Goal: Task Accomplishment & Management: Manage account settings

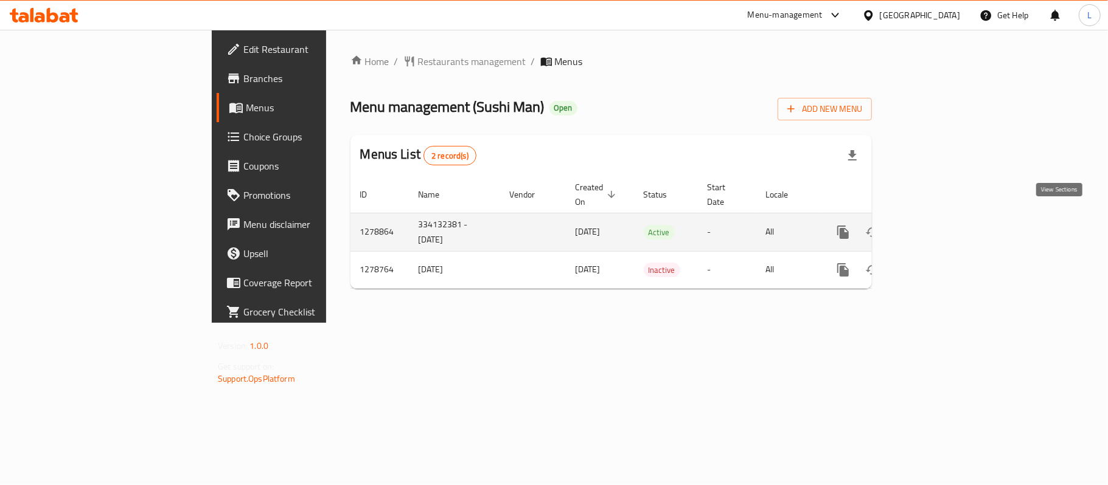
click at [945, 219] on link "enhanced table" at bounding box center [930, 232] width 29 height 29
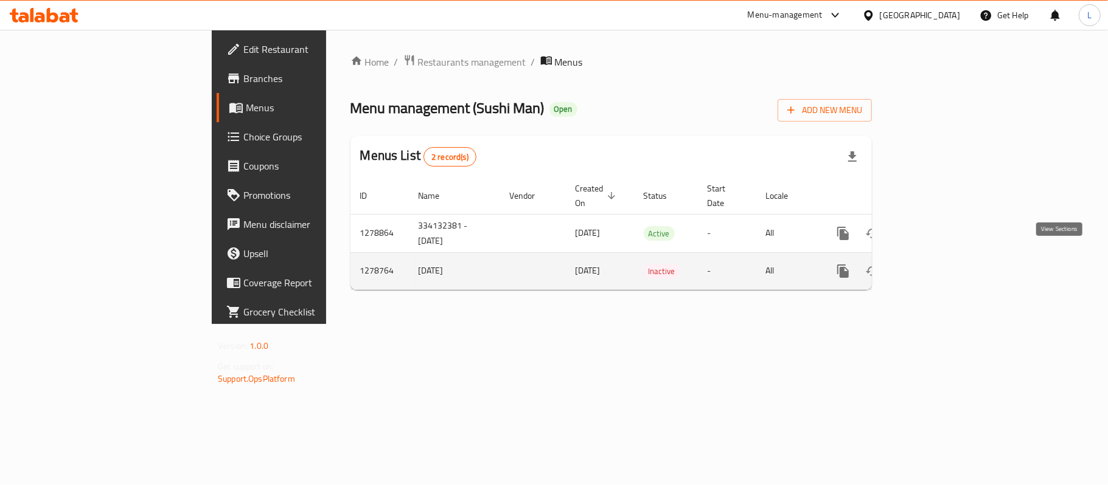
click at [938, 264] on icon "enhanced table" at bounding box center [930, 271] width 15 height 15
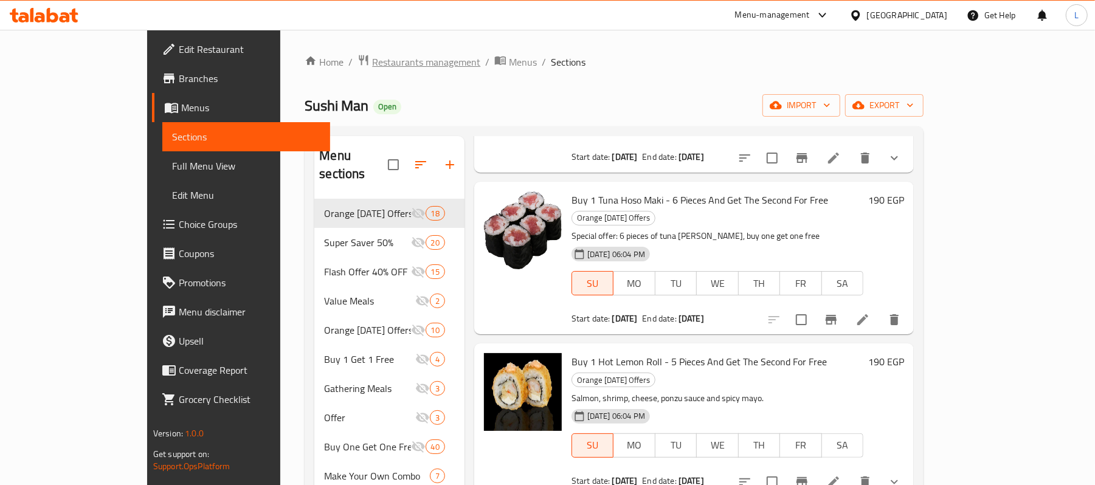
click at [372, 57] on span "Restaurants management" at bounding box center [426, 62] width 108 height 15
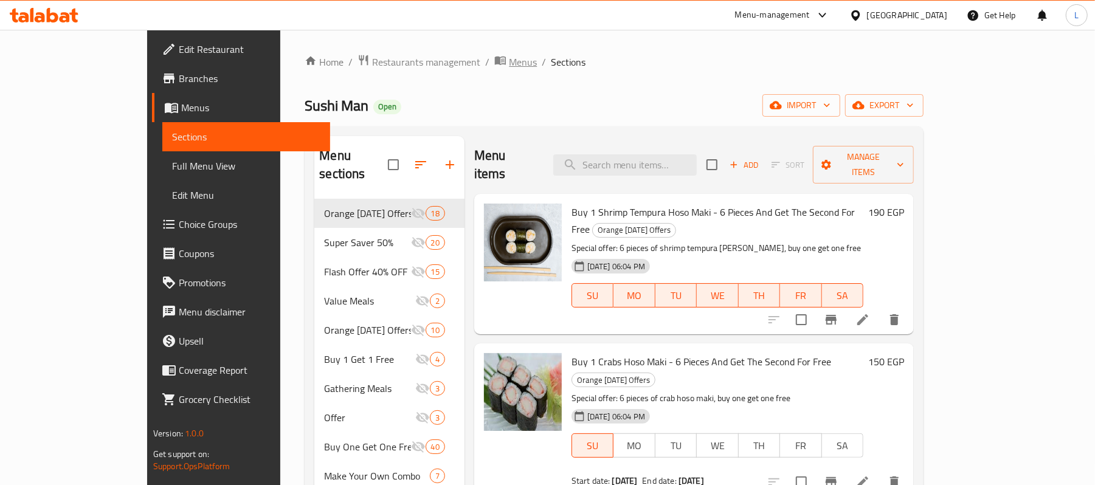
click at [509, 62] on span "Menus" at bounding box center [523, 62] width 28 height 15
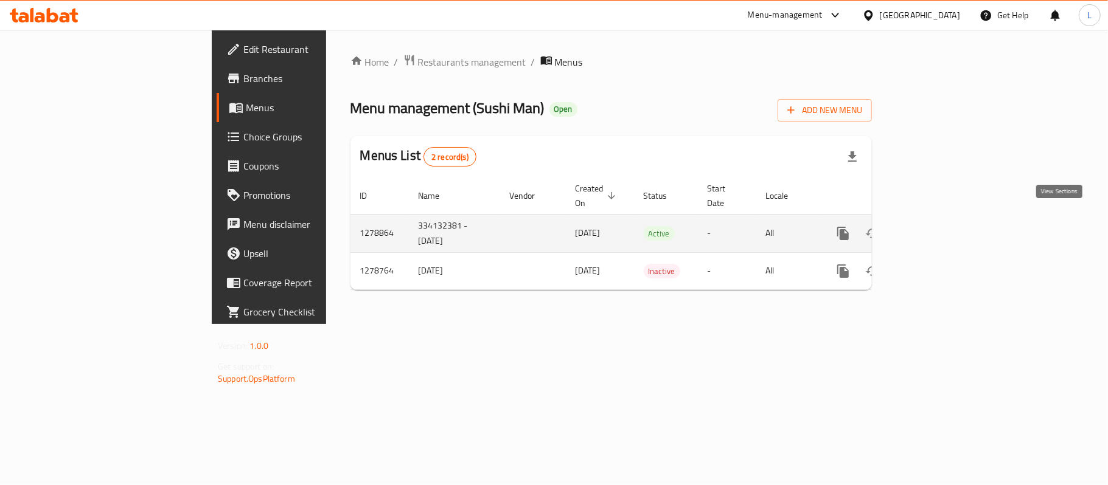
click at [938, 226] on icon "enhanced table" at bounding box center [930, 233] width 15 height 15
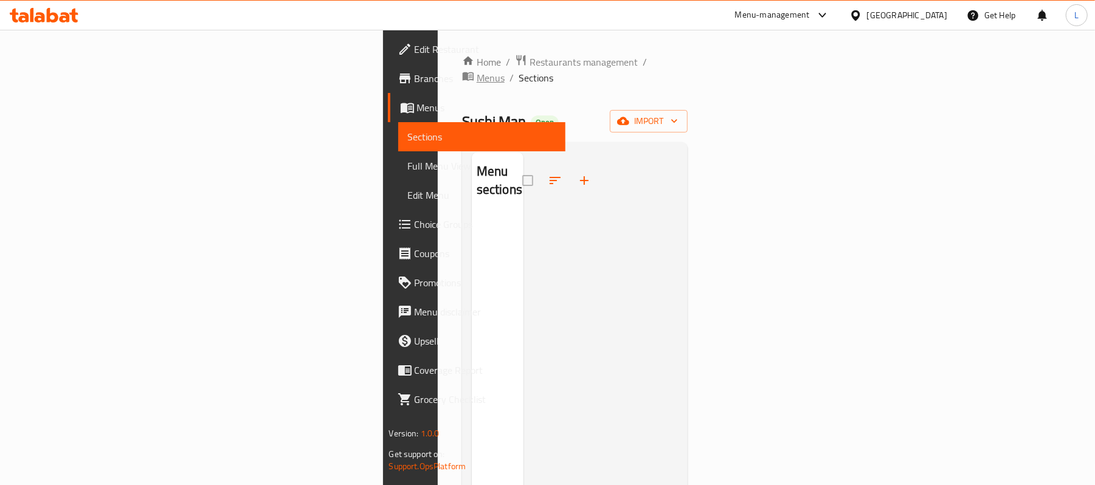
click at [477, 71] on span "Menus" at bounding box center [491, 78] width 28 height 15
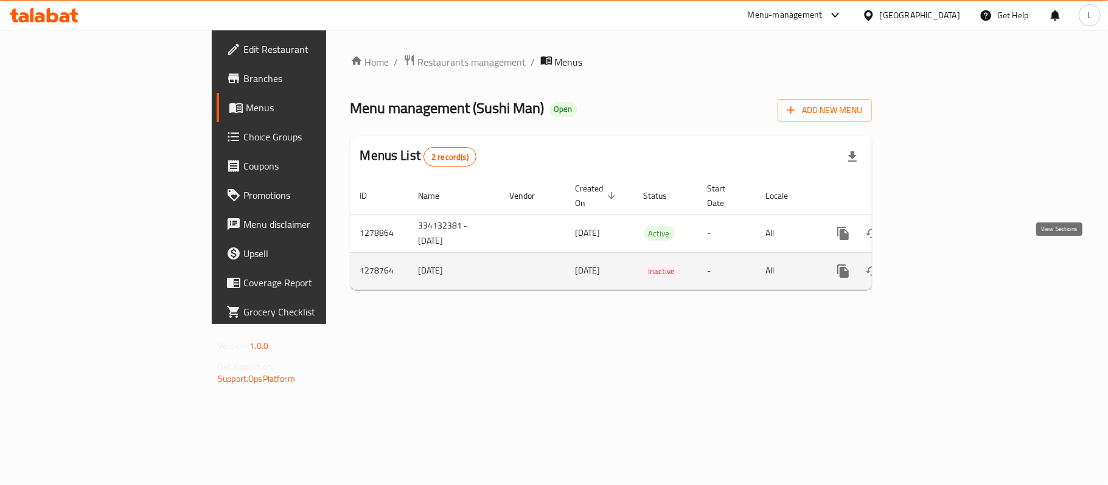
click at [938, 264] on icon "enhanced table" at bounding box center [930, 271] width 15 height 15
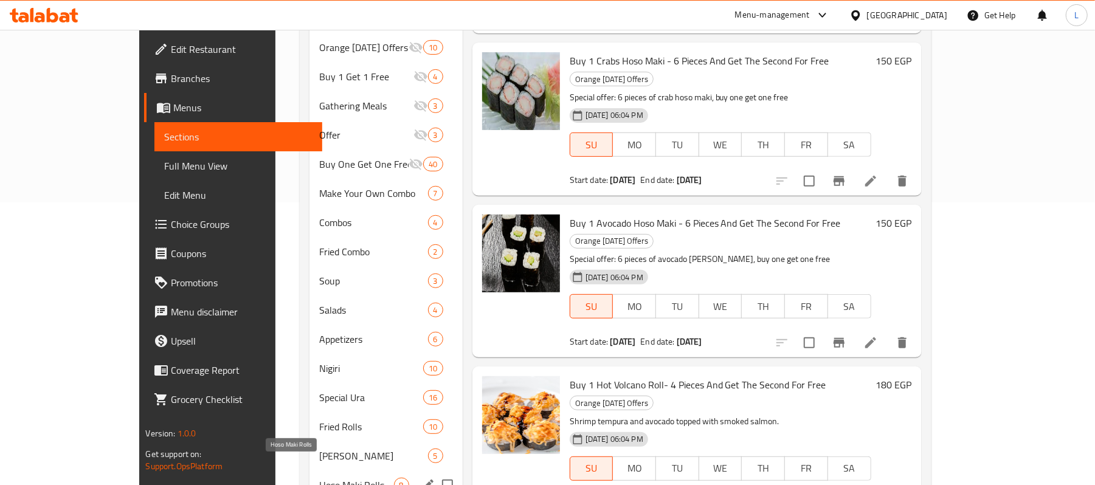
scroll to position [324, 0]
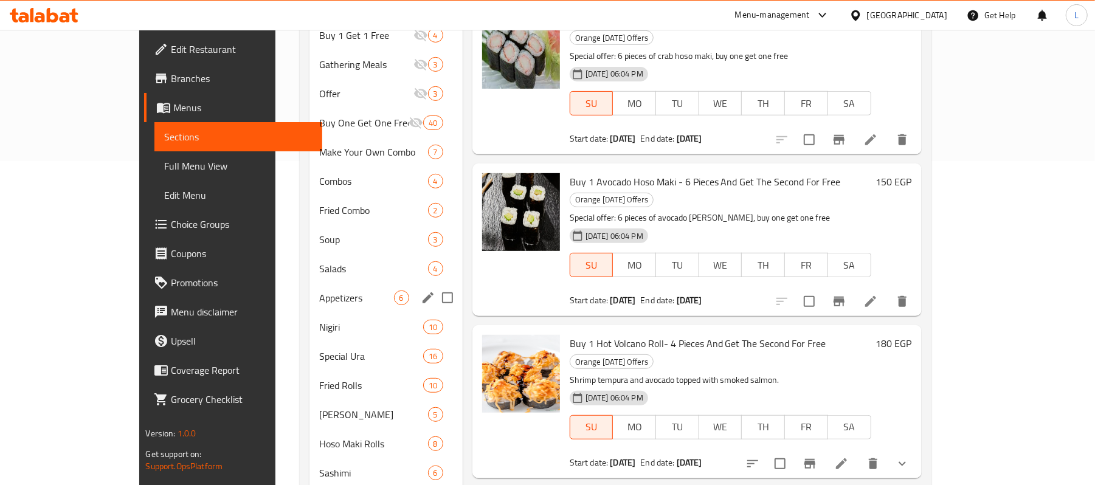
click at [310, 293] on div "Appetizers 6" at bounding box center [386, 297] width 153 height 29
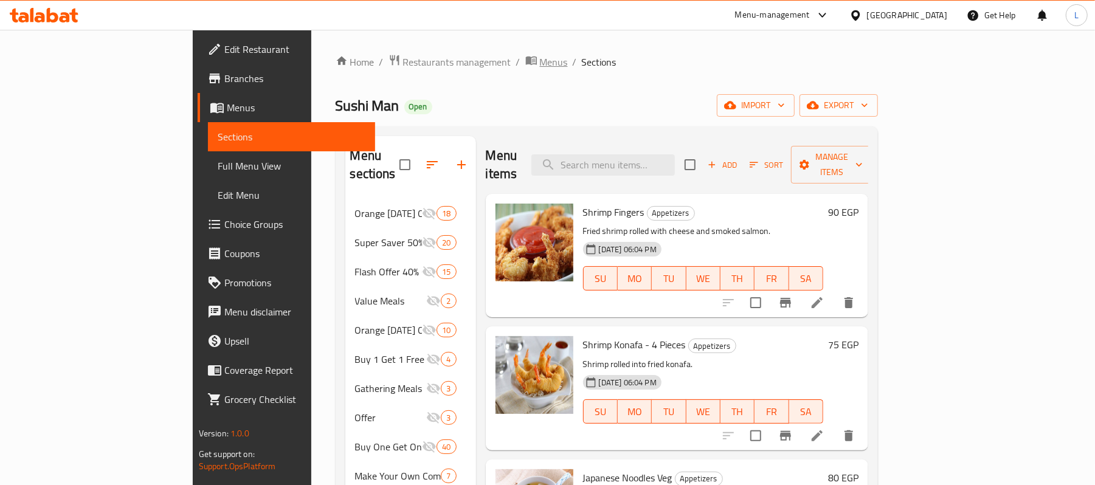
click at [540, 61] on span "Menus" at bounding box center [554, 62] width 28 height 15
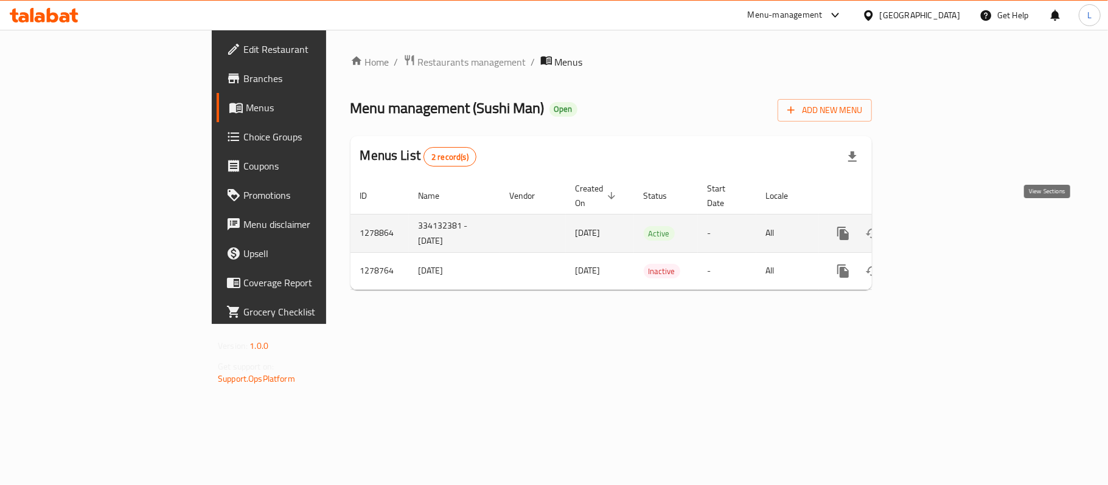
click at [938, 226] on icon "enhanced table" at bounding box center [930, 233] width 15 height 15
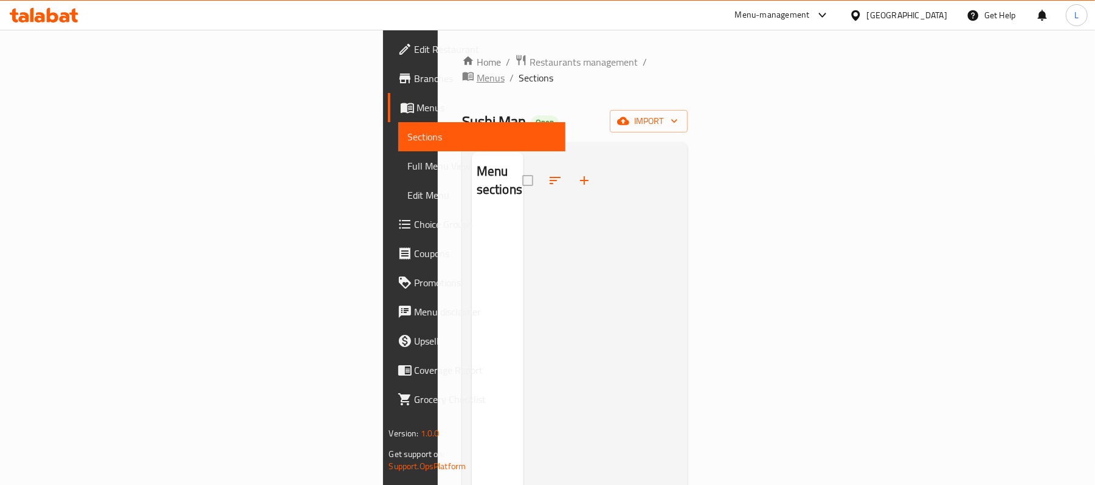
click at [477, 71] on span "Menus" at bounding box center [491, 78] width 28 height 15
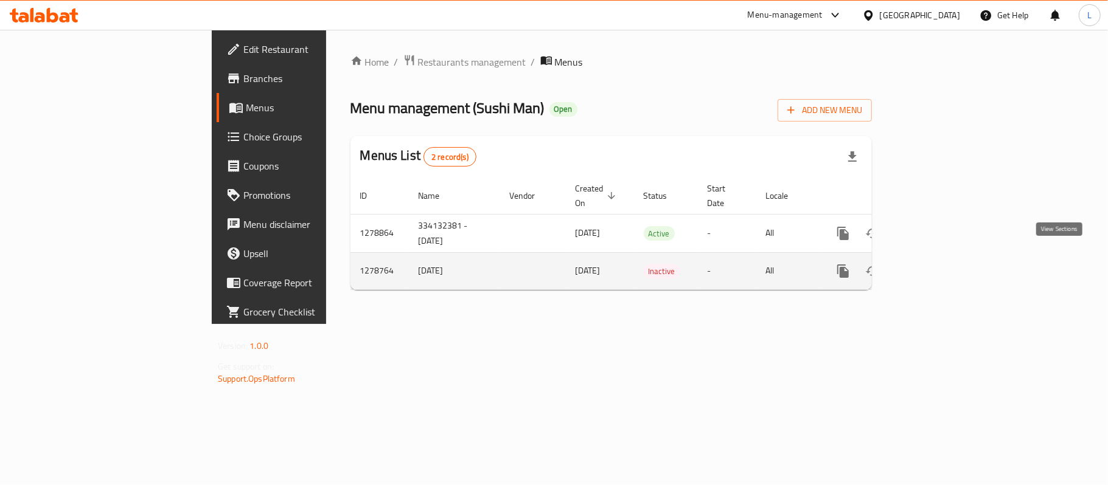
click at [936, 266] on icon "enhanced table" at bounding box center [930, 271] width 11 height 11
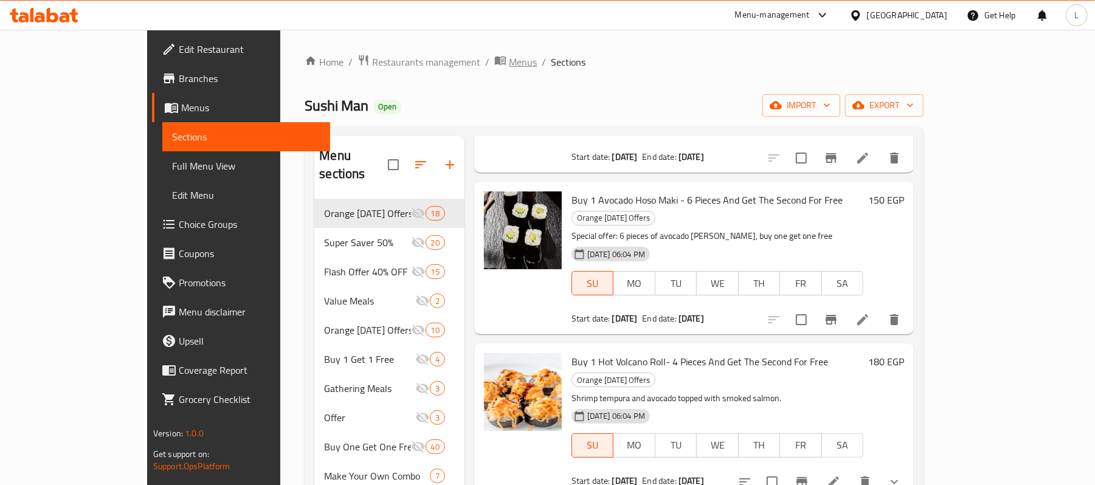
click at [509, 58] on span "Menus" at bounding box center [523, 62] width 28 height 15
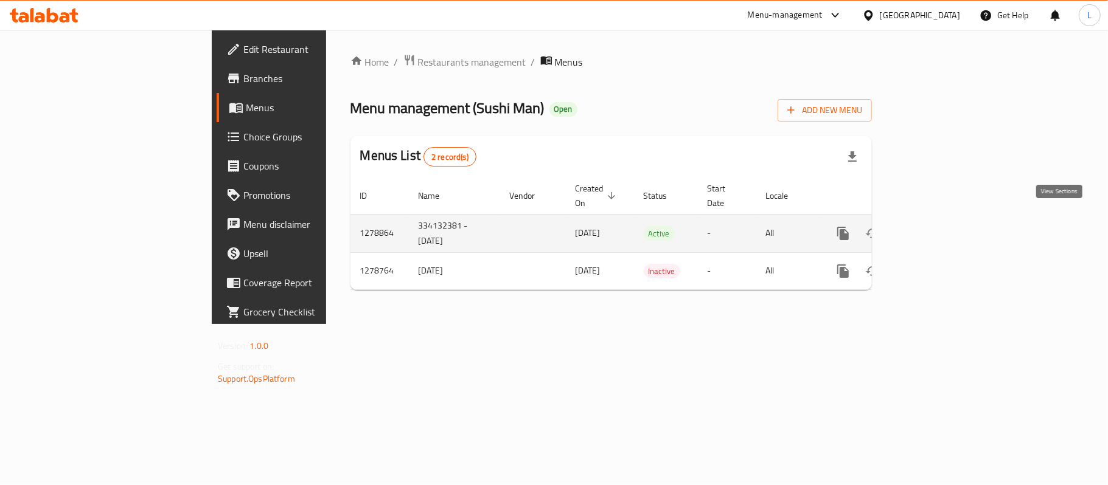
click at [938, 226] on icon "enhanced table" at bounding box center [930, 233] width 15 height 15
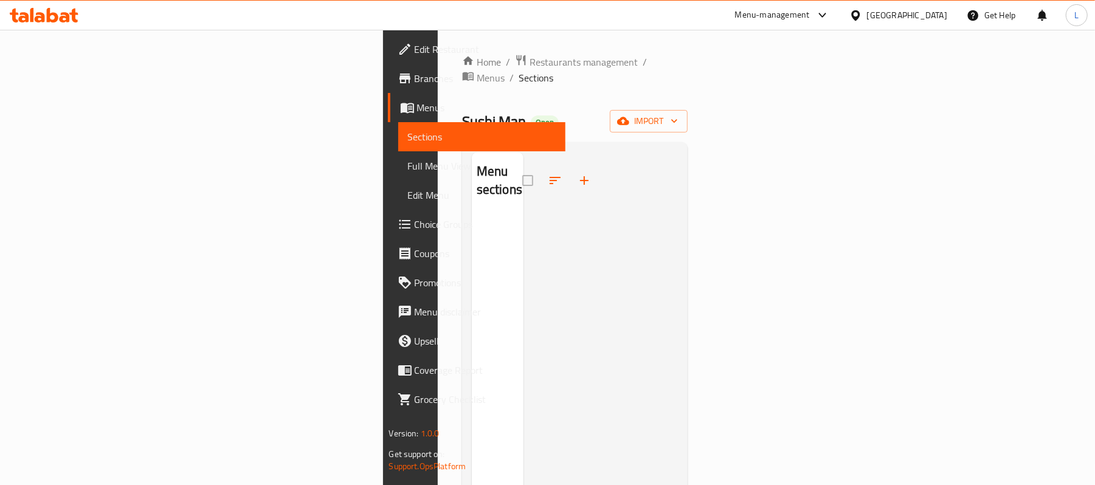
click at [415, 54] on span "Edit Restaurant" at bounding box center [486, 49] width 142 height 15
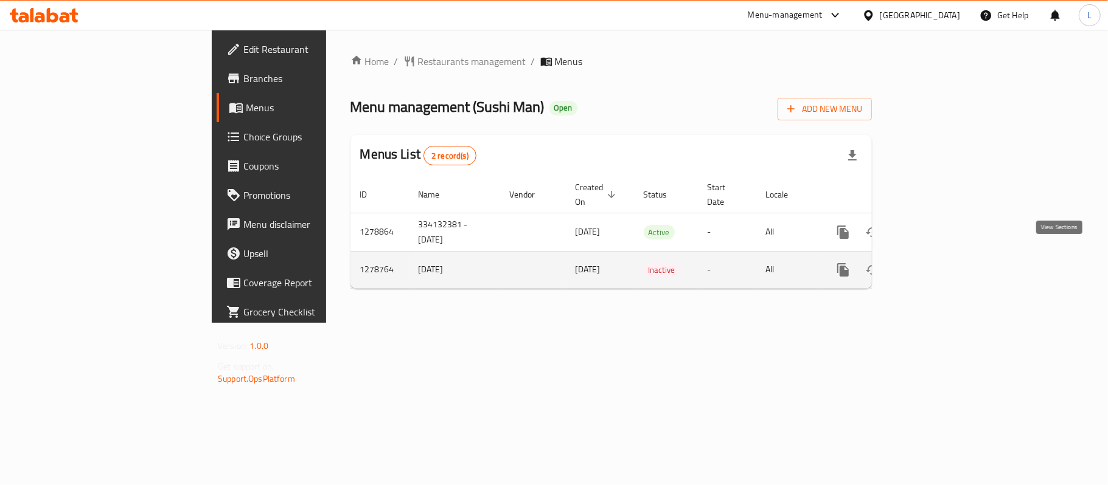
click at [945, 255] on link "enhanced table" at bounding box center [930, 269] width 29 height 29
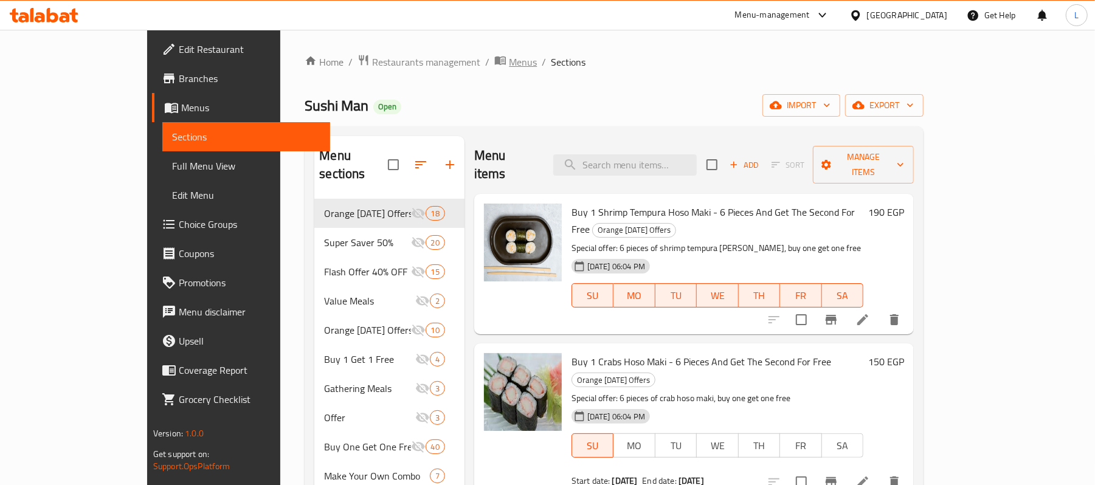
click at [509, 67] on span "Menus" at bounding box center [523, 62] width 28 height 15
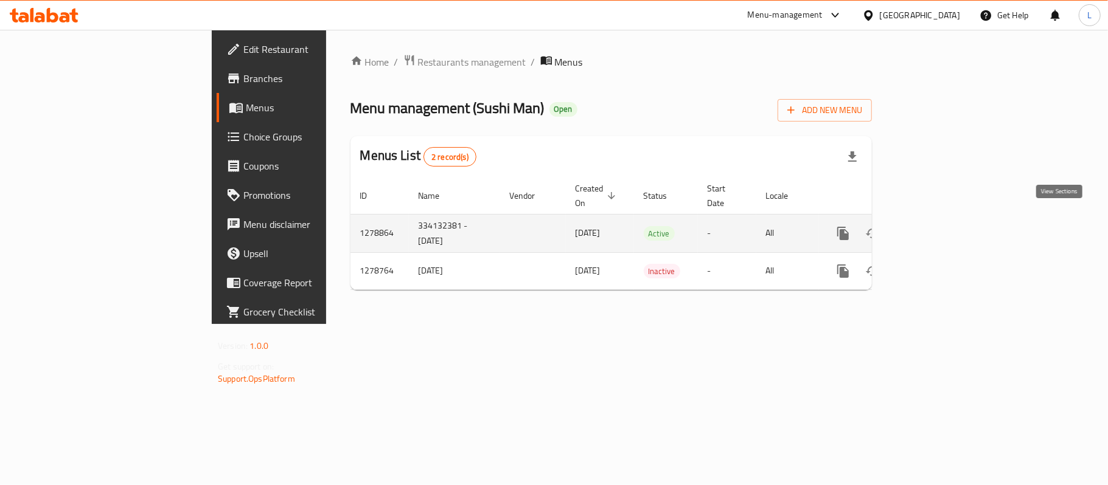
click at [945, 229] on link "enhanced table" at bounding box center [930, 233] width 29 height 29
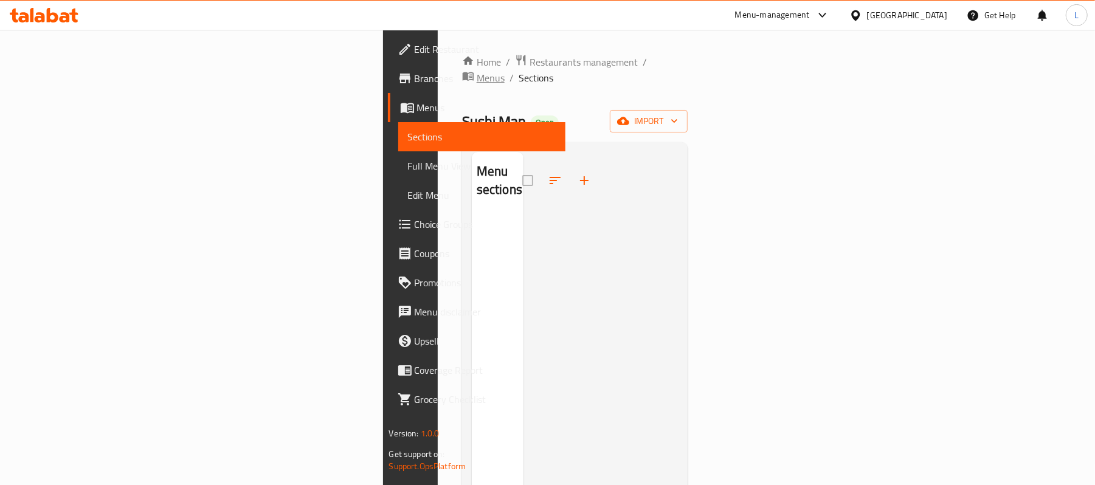
click at [477, 71] on span "Menus" at bounding box center [491, 78] width 28 height 15
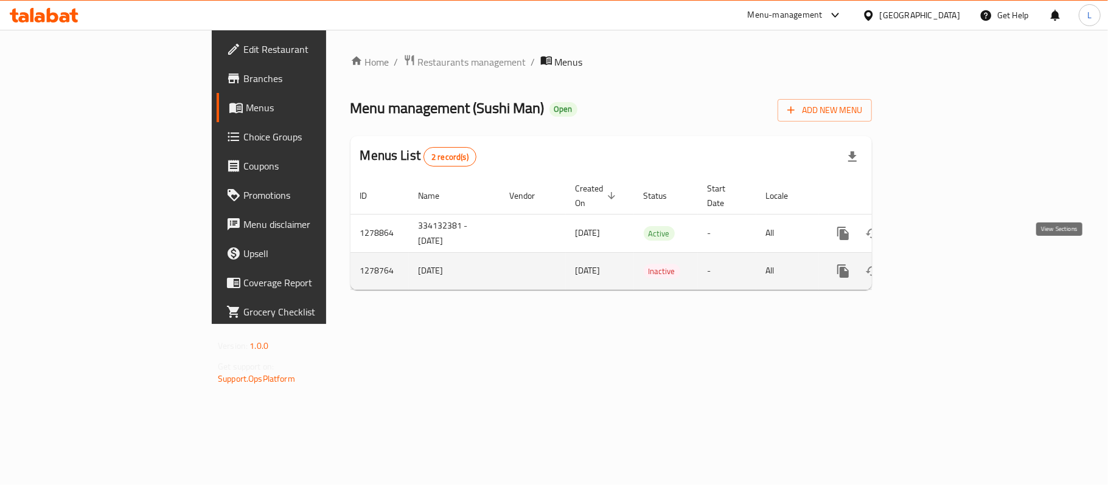
click at [938, 264] on icon "enhanced table" at bounding box center [930, 271] width 15 height 15
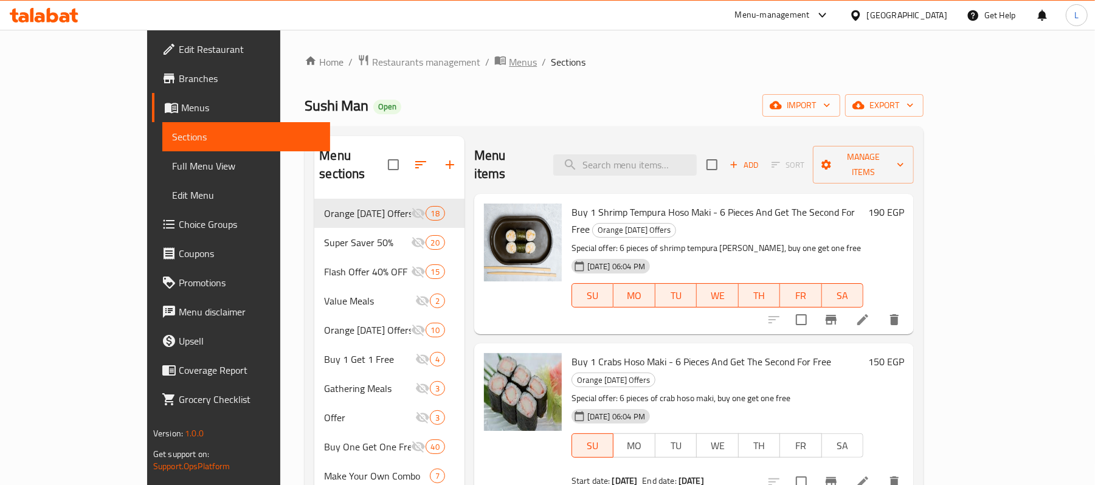
click at [509, 59] on span "Menus" at bounding box center [523, 62] width 28 height 15
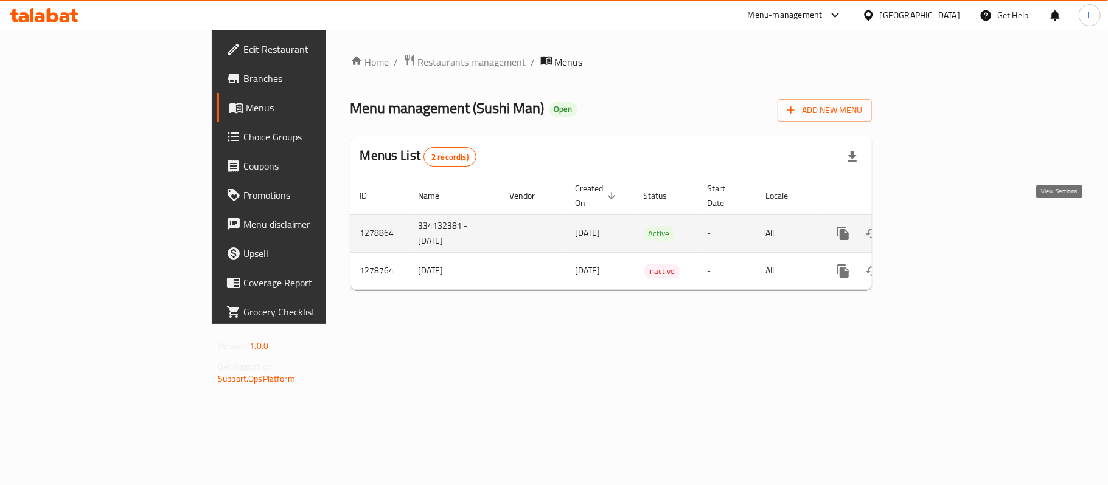
click at [938, 226] on icon "enhanced table" at bounding box center [930, 233] width 15 height 15
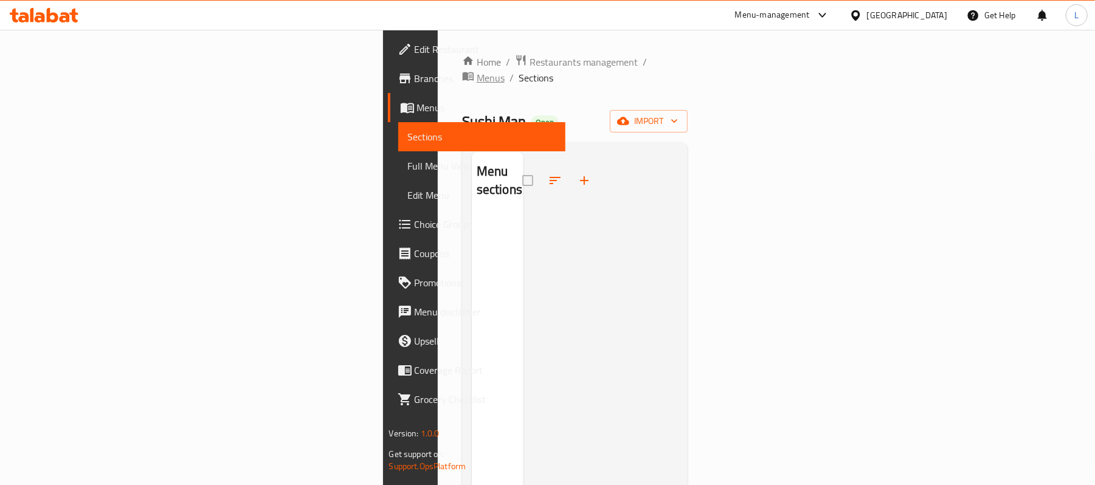
click at [477, 71] on span "Menus" at bounding box center [491, 78] width 28 height 15
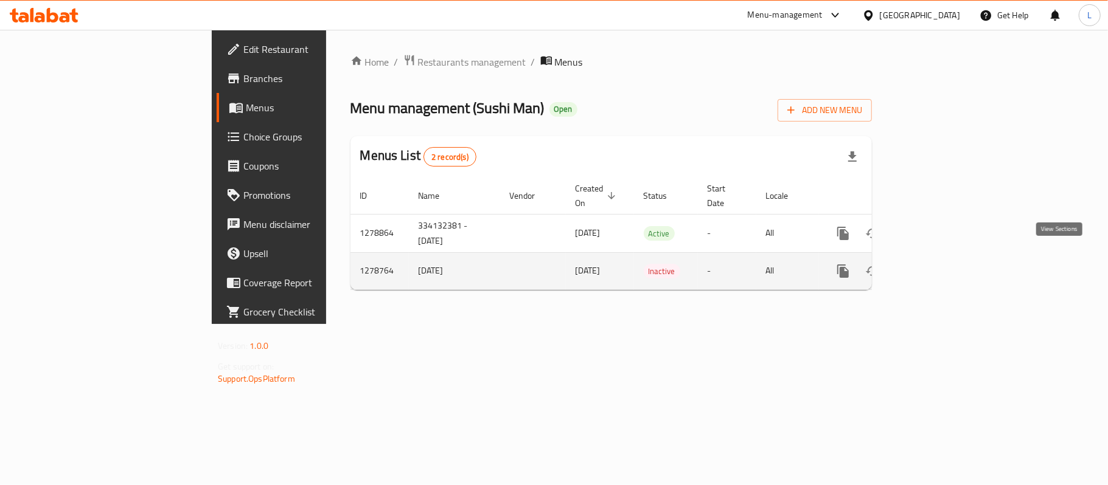
click at [938, 264] on icon "enhanced table" at bounding box center [930, 271] width 15 height 15
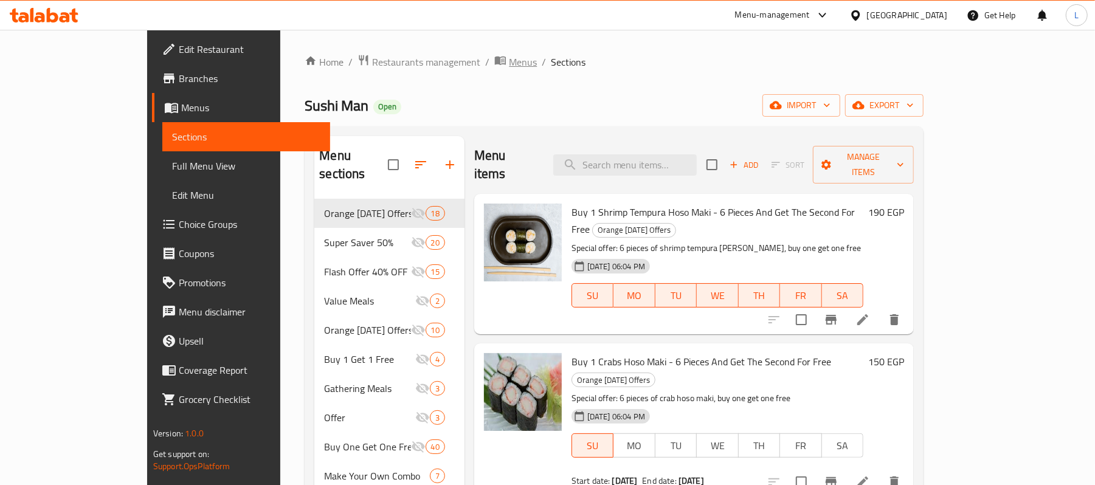
click at [509, 64] on span "Menus" at bounding box center [523, 62] width 28 height 15
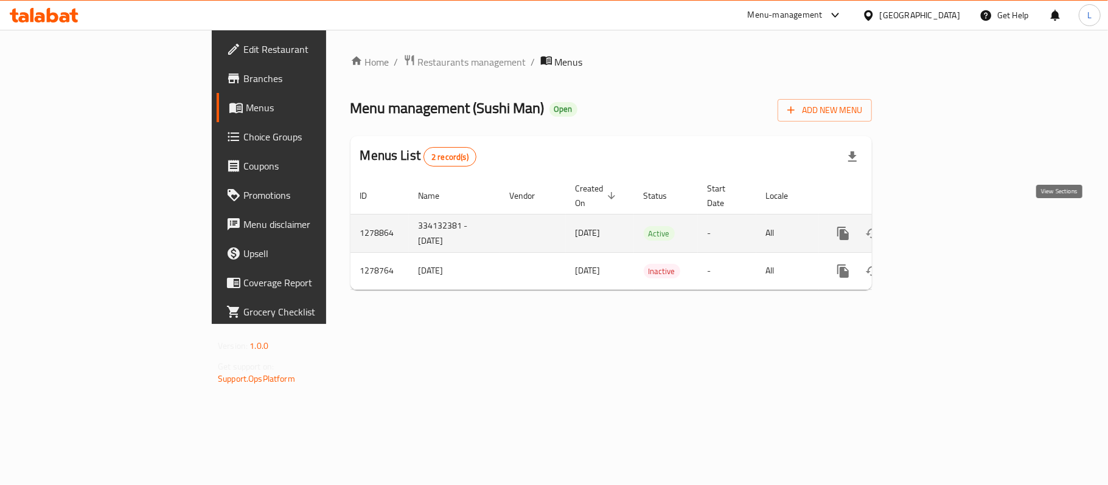
click at [945, 219] on link "enhanced table" at bounding box center [930, 233] width 29 height 29
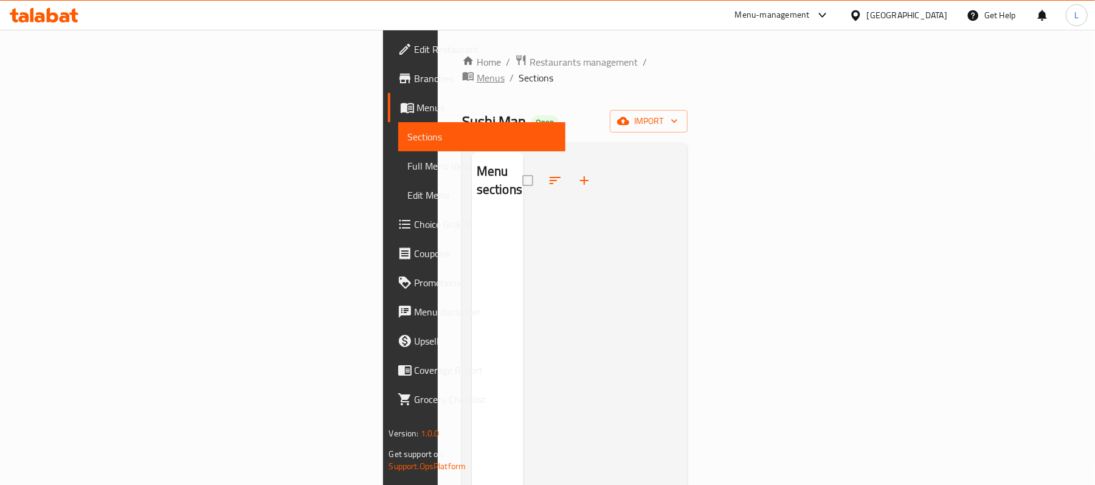
click at [477, 71] on span "Menus" at bounding box center [491, 78] width 28 height 15
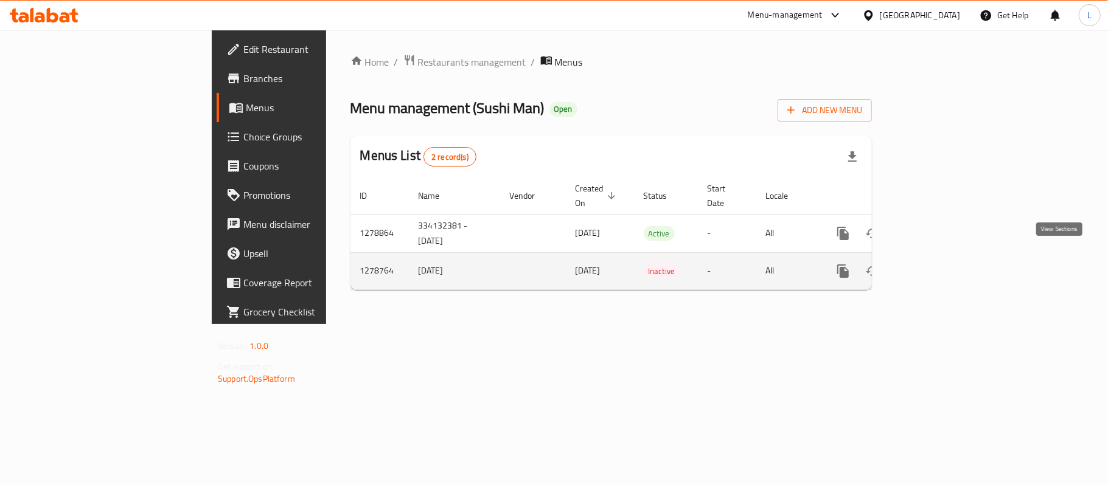
click at [938, 264] on icon "enhanced table" at bounding box center [930, 271] width 15 height 15
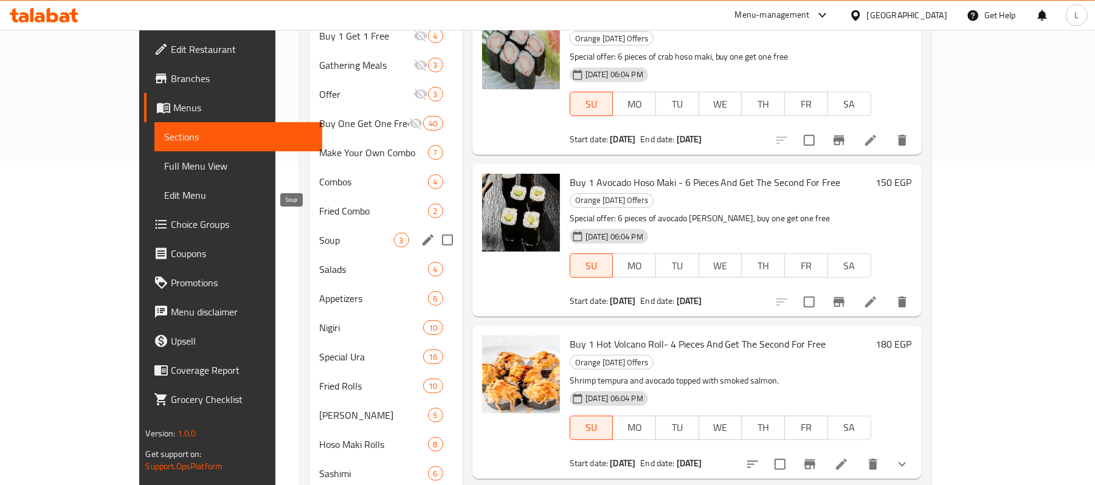
scroll to position [324, 0]
click at [310, 283] on div "Appetizers 6" at bounding box center [386, 297] width 153 height 29
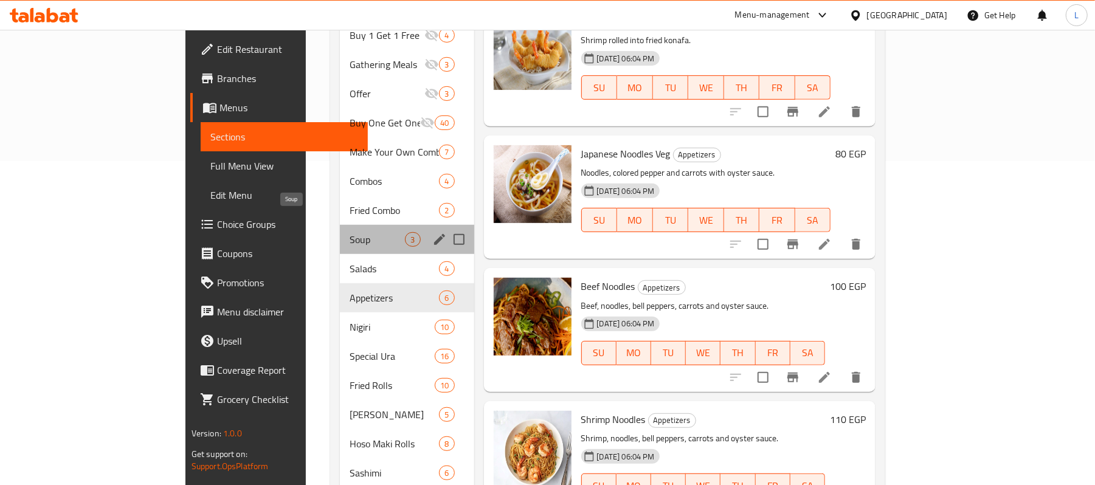
click at [350, 232] on span "Soup" at bounding box center [377, 239] width 55 height 15
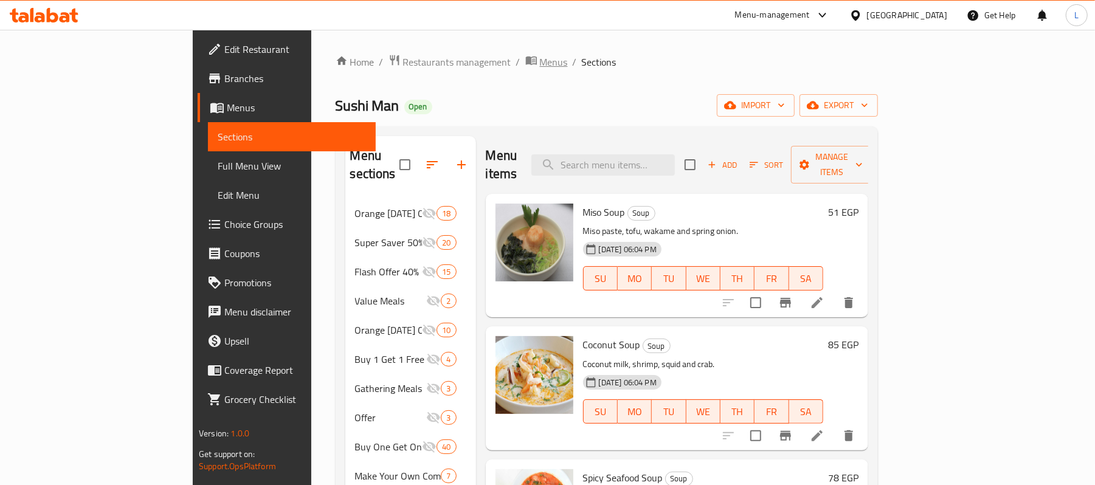
click at [540, 64] on span "Menus" at bounding box center [554, 62] width 28 height 15
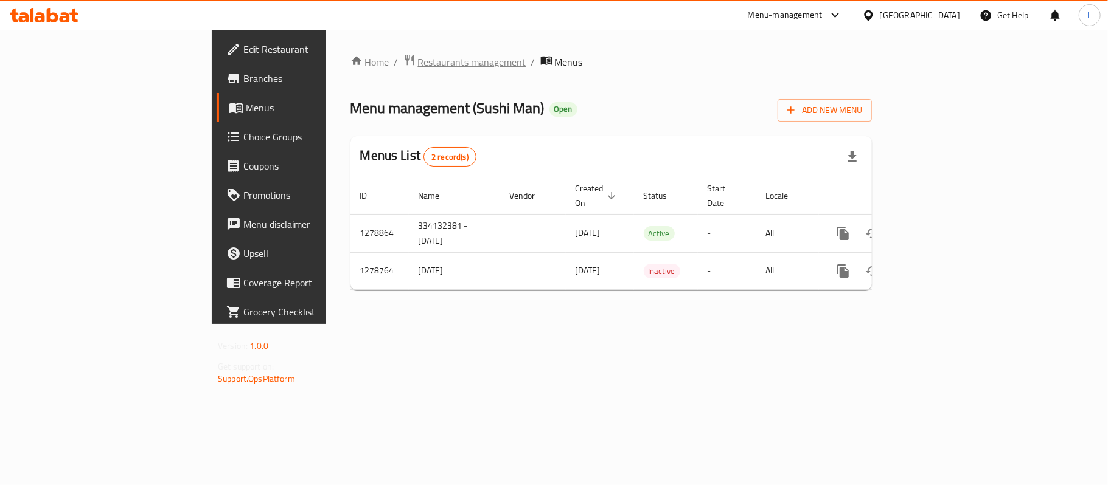
click at [418, 67] on span "Restaurants management" at bounding box center [472, 62] width 108 height 15
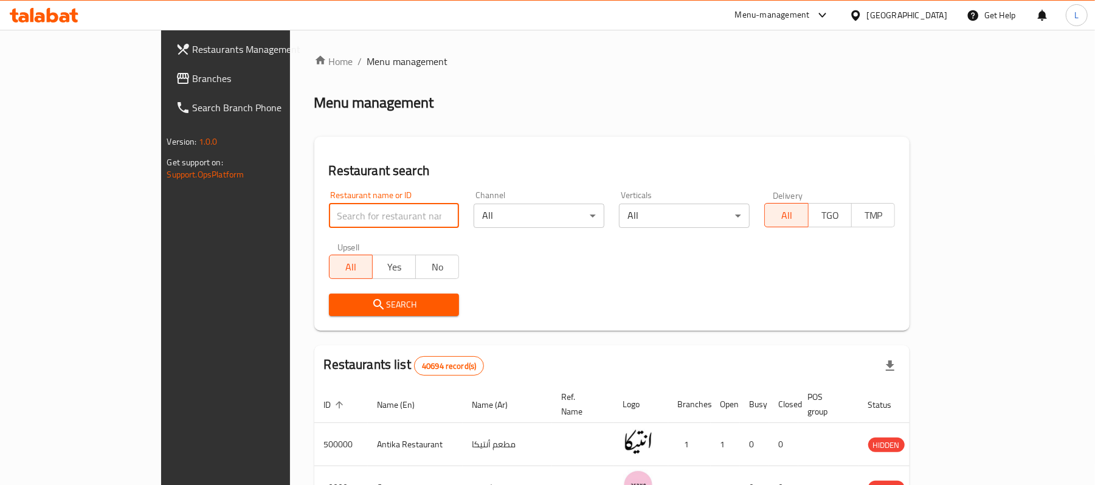
click at [341, 214] on input "search" at bounding box center [394, 216] width 131 height 24
paste input "653336"
type input "653336"
click button "Search" at bounding box center [394, 305] width 131 height 23
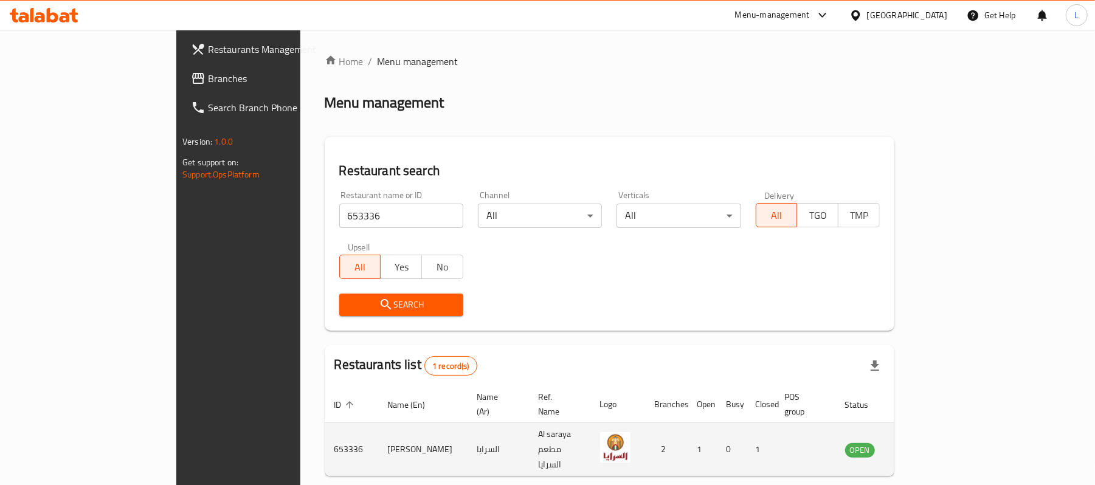
click at [942, 441] on td "enhanced table" at bounding box center [921, 450] width 42 height 54
click at [923, 445] on icon "enhanced table" at bounding box center [916, 450] width 13 height 10
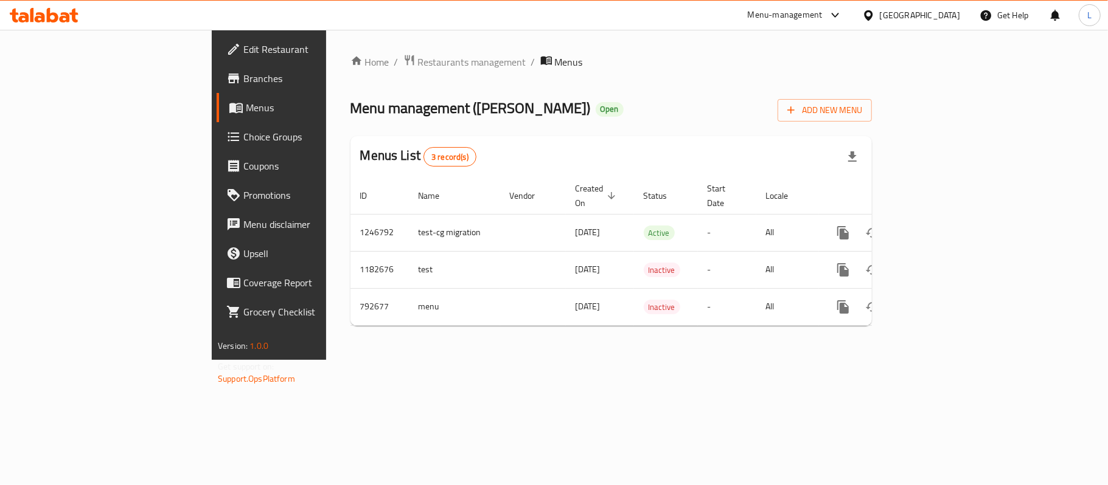
click at [243, 79] on span "Branches" at bounding box center [315, 78] width 144 height 15
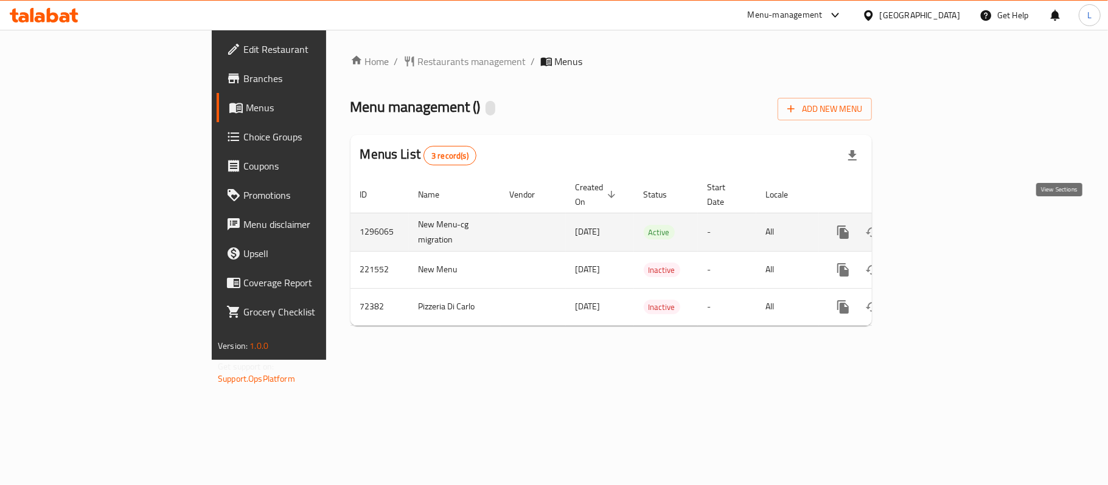
click at [945, 221] on link "enhanced table" at bounding box center [930, 232] width 29 height 29
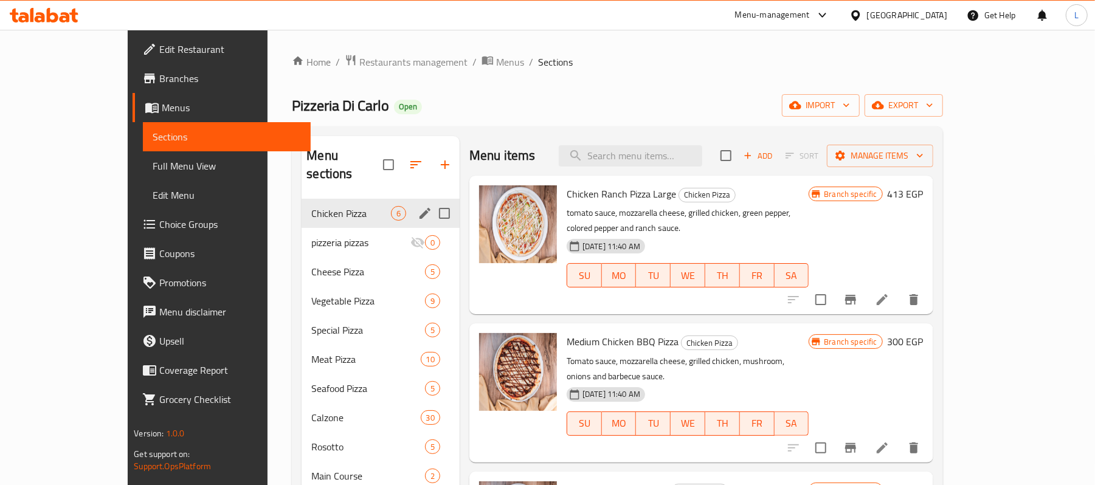
click at [302, 199] on div "Chicken Pizza 6" at bounding box center [381, 213] width 158 height 29
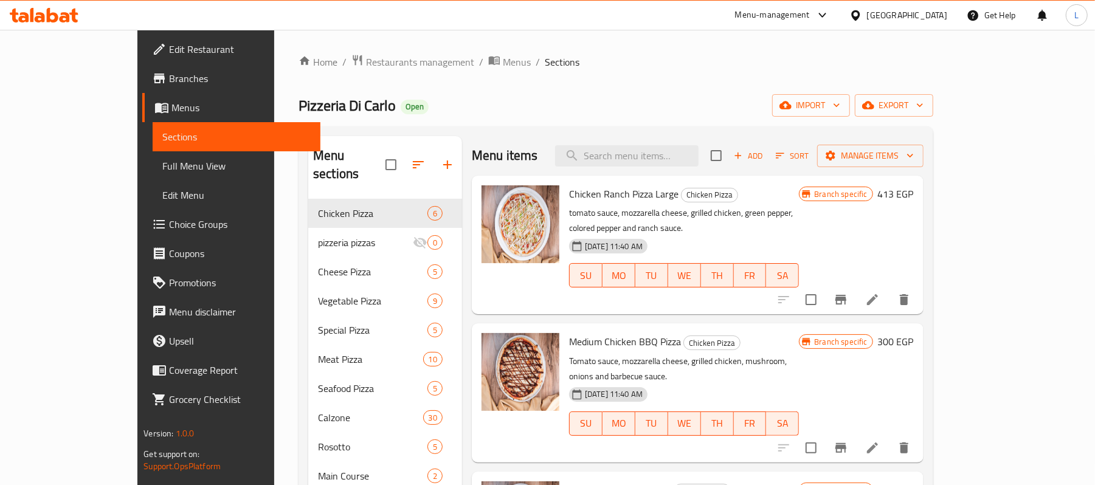
click at [665, 168] on div "Menu items Add Sort Manage items" at bounding box center [698, 156] width 452 height 40
click at [662, 152] on input "search" at bounding box center [627, 155] width 144 height 21
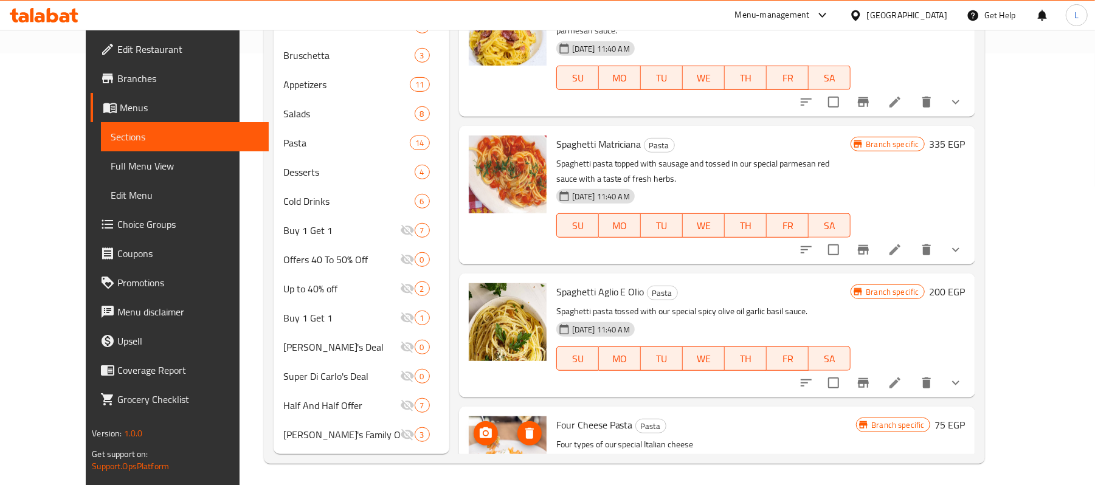
scroll to position [436, 0]
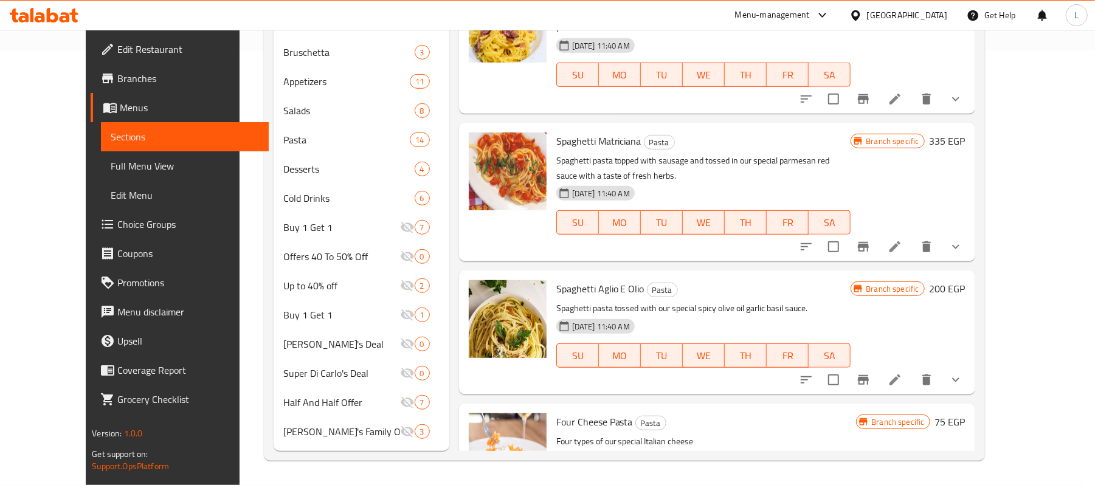
type input "pasta"
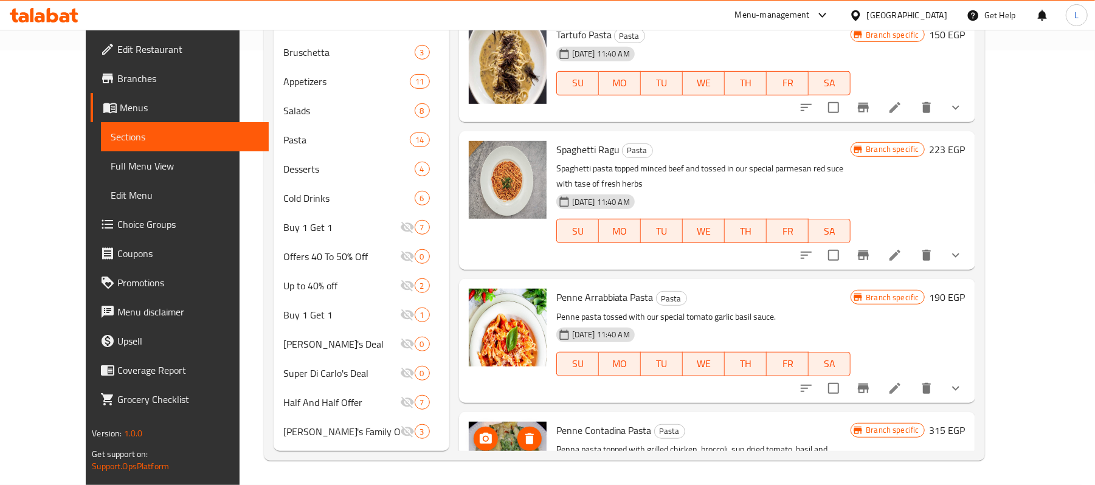
scroll to position [356, 0]
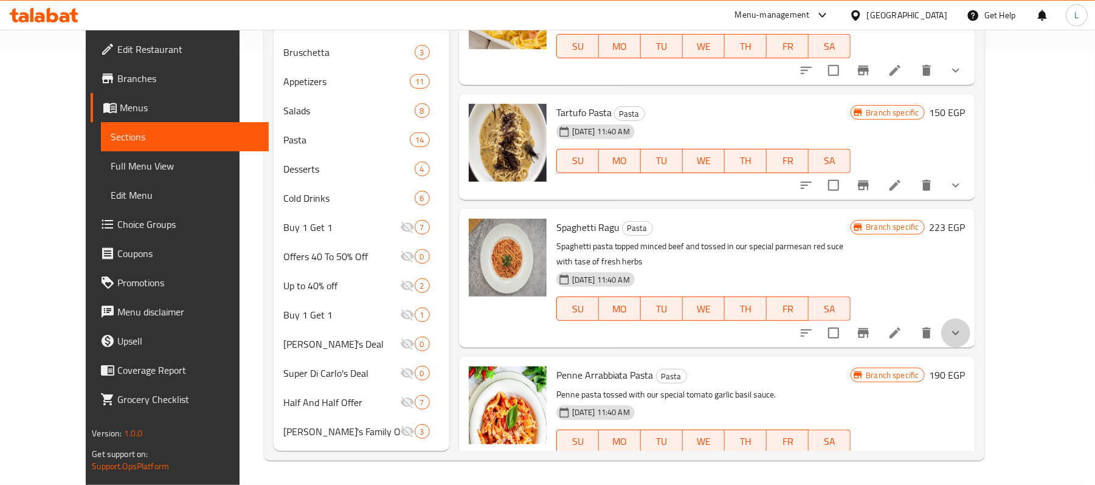
click at [971, 319] on button "show more" at bounding box center [956, 333] width 29 height 29
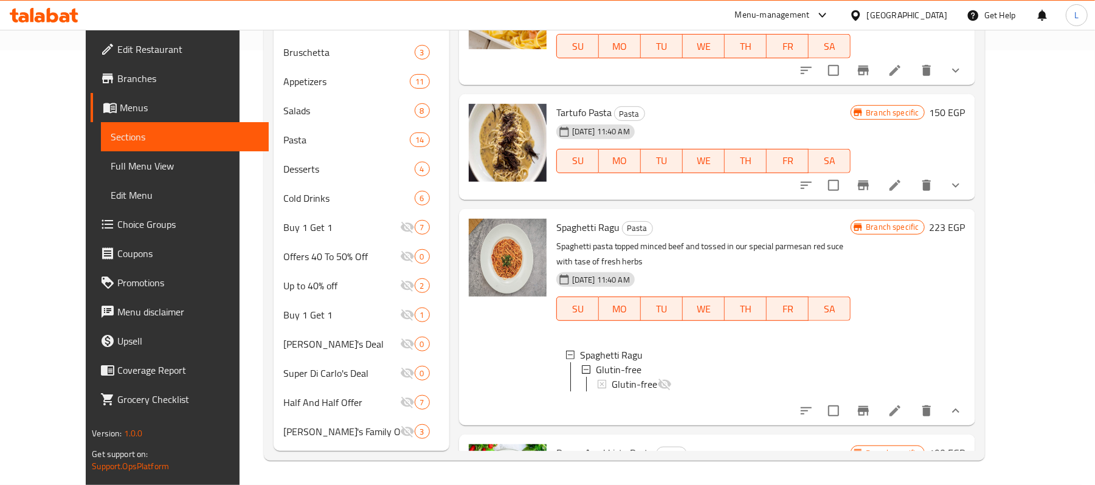
scroll to position [0, 0]
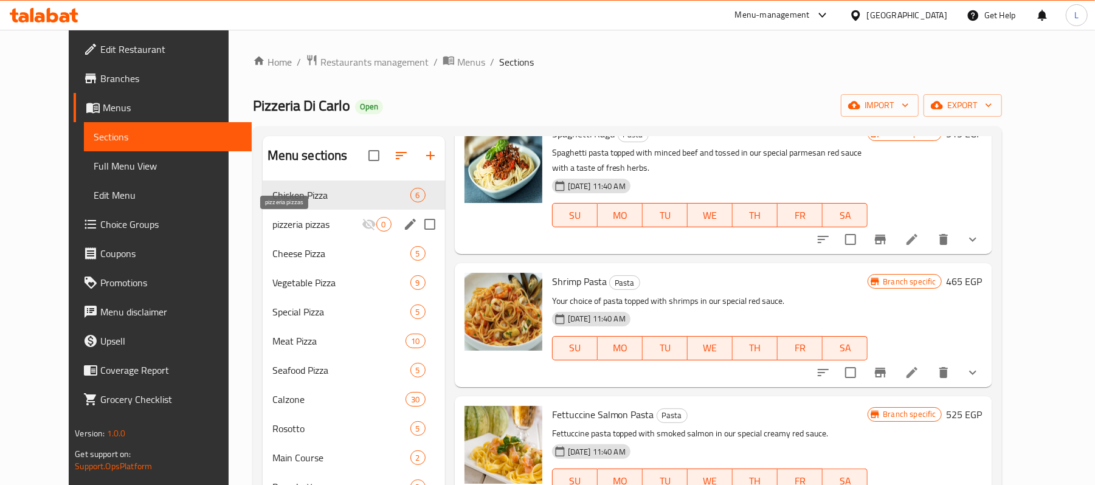
click at [319, 220] on span "pizzeria pizzas" at bounding box center [317, 224] width 89 height 15
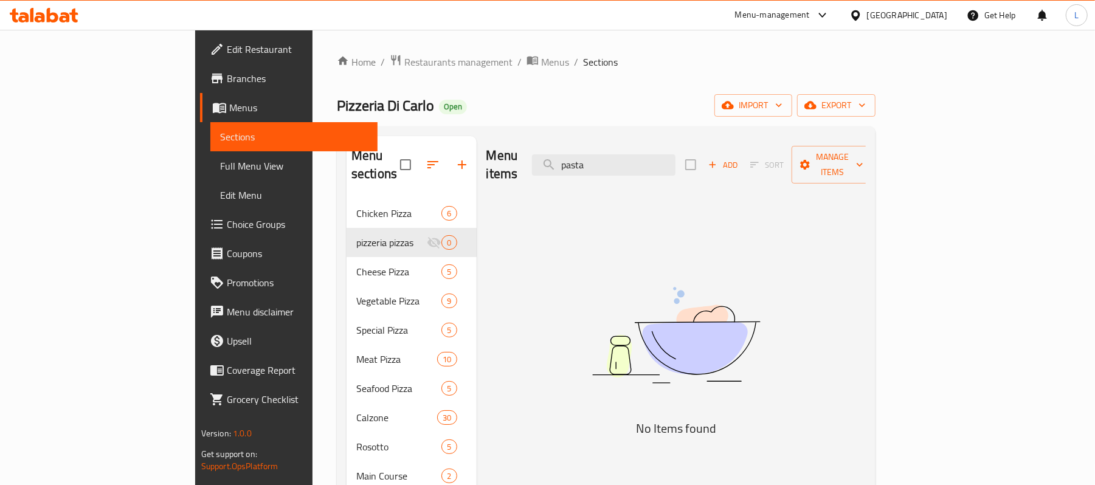
click at [227, 51] on span "Edit Restaurant" at bounding box center [298, 49] width 142 height 15
